Goal: Check status

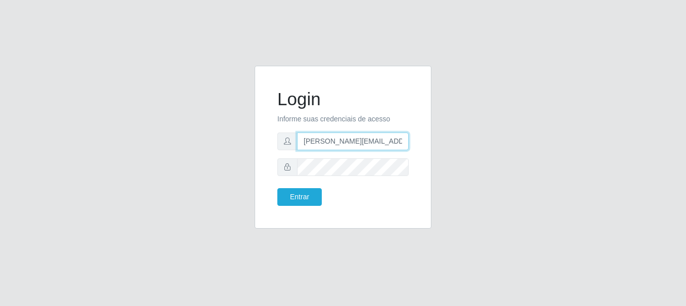
type input "[PERSON_NAME][EMAIL_ADDRESS][PERSON_NAME][DOMAIN_NAME]"
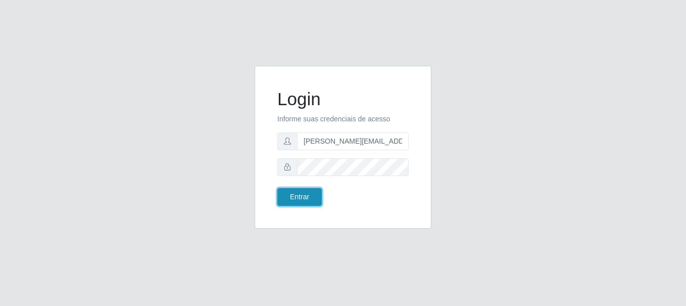
click at [299, 196] on button "Entrar" at bounding box center [299, 197] width 44 height 18
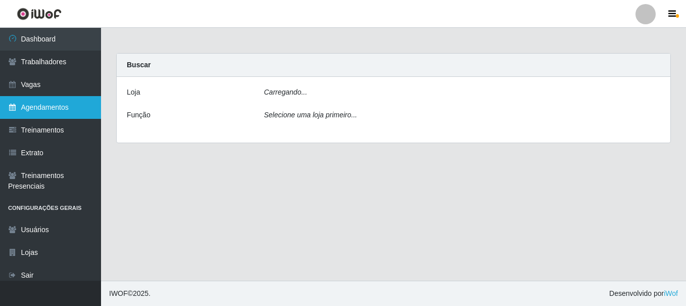
click at [51, 107] on link "Agendamentos" at bounding box center [50, 107] width 101 height 23
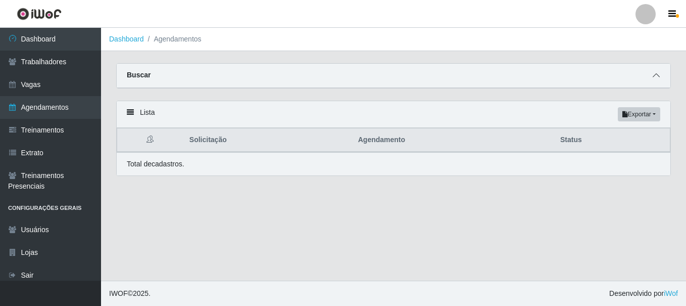
click at [656, 76] on icon at bounding box center [655, 75] width 7 height 7
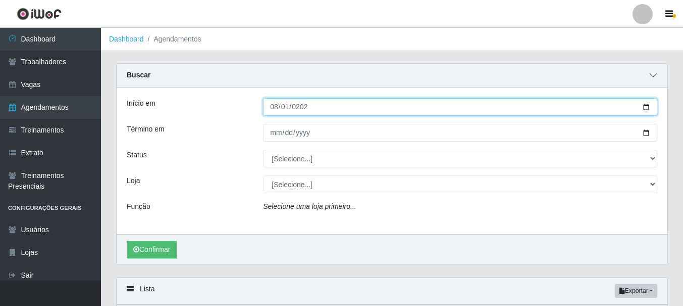
type input "[DATE]"
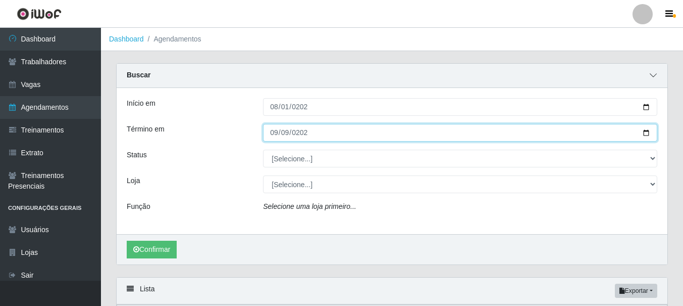
type input "[DATE]"
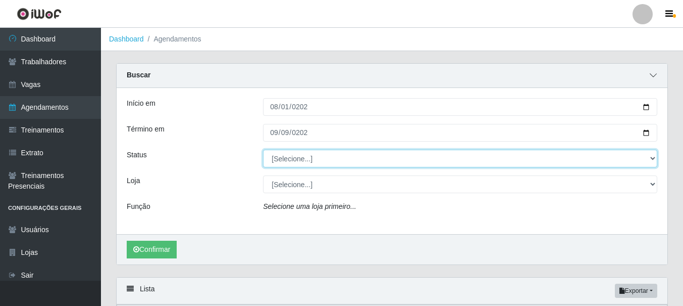
select select "FINALIZADO"
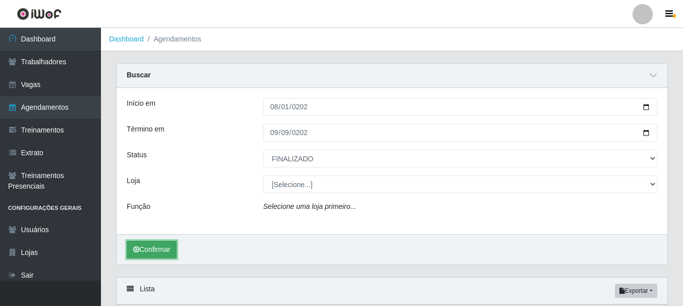
click at [153, 249] on button "Confirmar" at bounding box center [152, 249] width 50 height 18
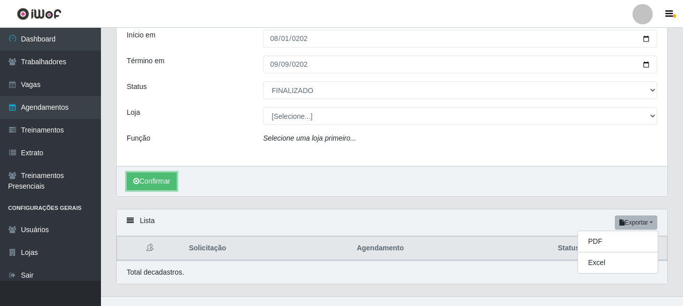
scroll to position [84, 0]
